Goal: Transaction & Acquisition: Purchase product/service

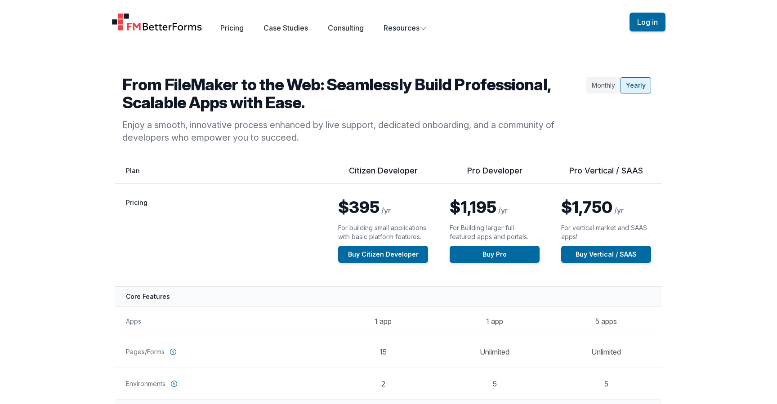
click at [260, 216] on th "Pricing" at bounding box center [221, 235] width 212 height 103
click at [478, 178] on th "Pro Developer" at bounding box center [494, 174] width 111 height 18
click at [478, 177] on th "Pro Developer" at bounding box center [494, 174] width 111 height 18
click at [474, 172] on th "Pro Developer" at bounding box center [494, 174] width 111 height 18
drag, startPoint x: 474, startPoint y: 172, endPoint x: 508, endPoint y: 171, distance: 34.6
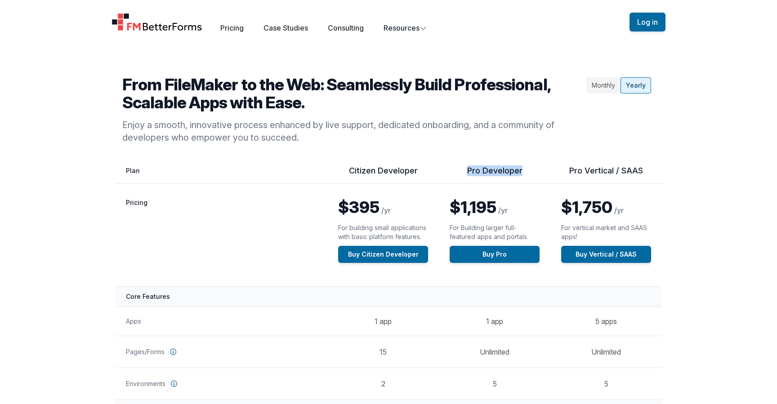
click at [508, 171] on th "Pro Developer" at bounding box center [494, 174] width 111 height 18
copy th "Pro Developer"
click at [503, 173] on th "Pro Developer" at bounding box center [494, 174] width 111 height 18
drag, startPoint x: 503, startPoint y: 173, endPoint x: 471, endPoint y: 172, distance: 31.5
click at [471, 172] on th "Pro Developer" at bounding box center [494, 174] width 111 height 18
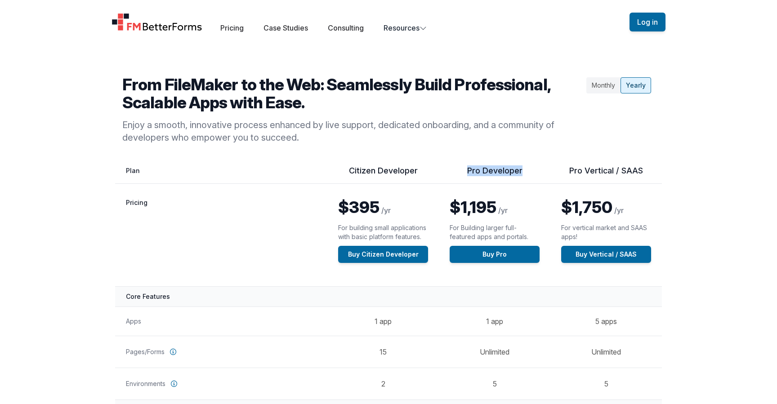
copy th "Pro Developer"
click at [602, 89] on div "Monthly" at bounding box center [603, 85] width 34 height 16
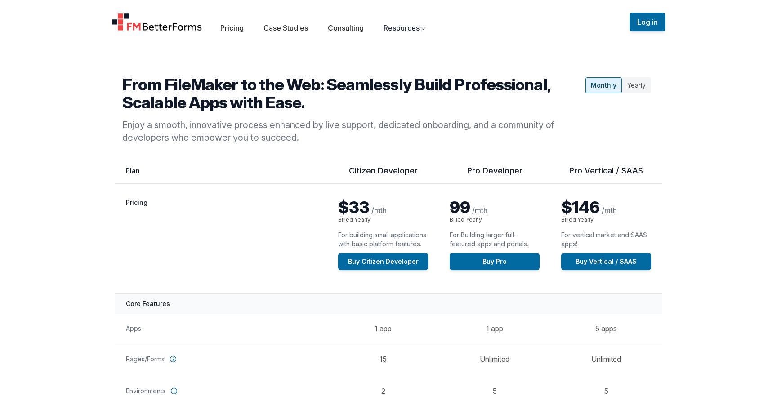
click at [635, 84] on div "Yearly" at bounding box center [636, 85] width 29 height 16
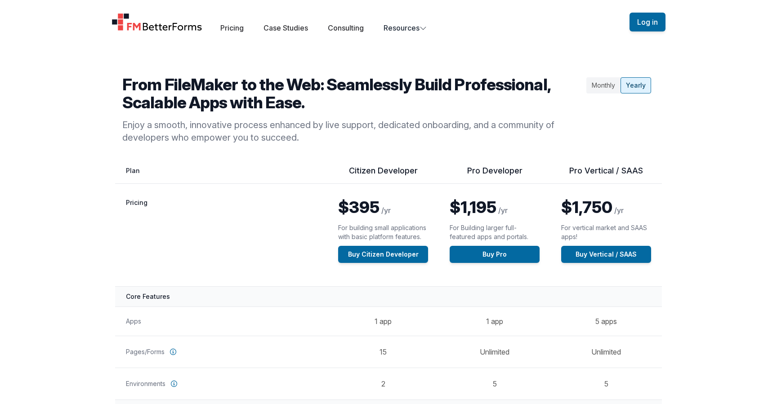
click at [603, 83] on div "Monthly" at bounding box center [603, 85] width 34 height 16
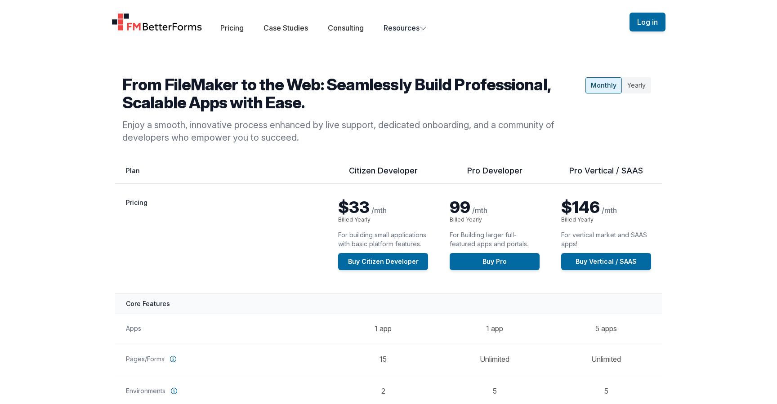
click at [630, 83] on div "Yearly" at bounding box center [636, 85] width 29 height 16
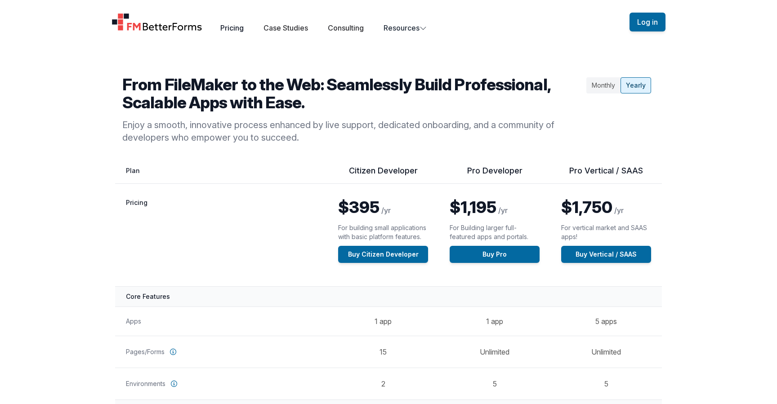
click at [228, 26] on link "Pricing" at bounding box center [231, 27] width 23 height 9
click at [647, 18] on button "Log in" at bounding box center [647, 22] width 36 height 19
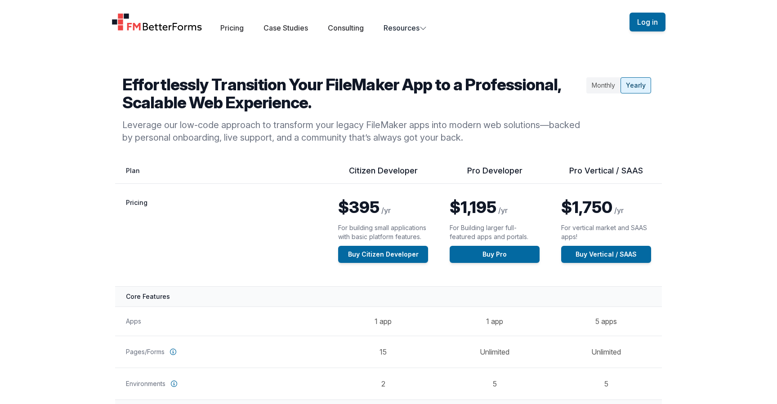
click at [357, 173] on th "Citizen Developer" at bounding box center [382, 174] width 111 height 18
drag, startPoint x: 357, startPoint y: 173, endPoint x: 409, endPoint y: 173, distance: 52.2
click at [409, 173] on th "Citizen Developer" at bounding box center [382, 174] width 111 height 18
copy th "Citizen Developer"
click at [362, 211] on span "$395" at bounding box center [358, 207] width 41 height 20
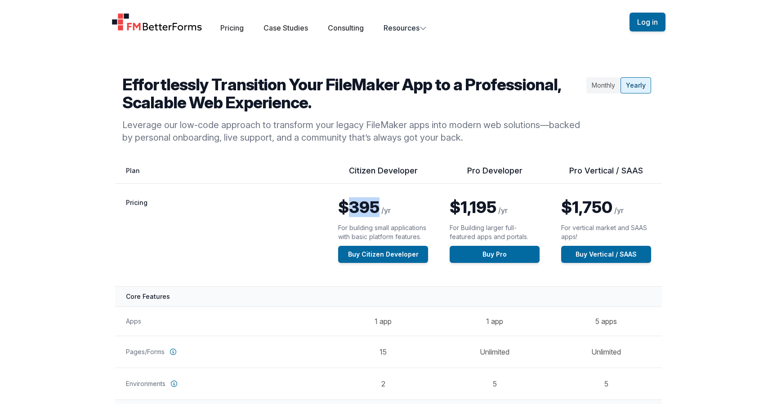
click at [362, 211] on span "$395" at bounding box center [358, 207] width 41 height 20
copy span "395"
click at [214, 198] on th "Pricing" at bounding box center [221, 235] width 212 height 103
click at [351, 258] on link "Buy Citizen Developer" at bounding box center [383, 254] width 90 height 17
